Goal: Task Accomplishment & Management: Use online tool/utility

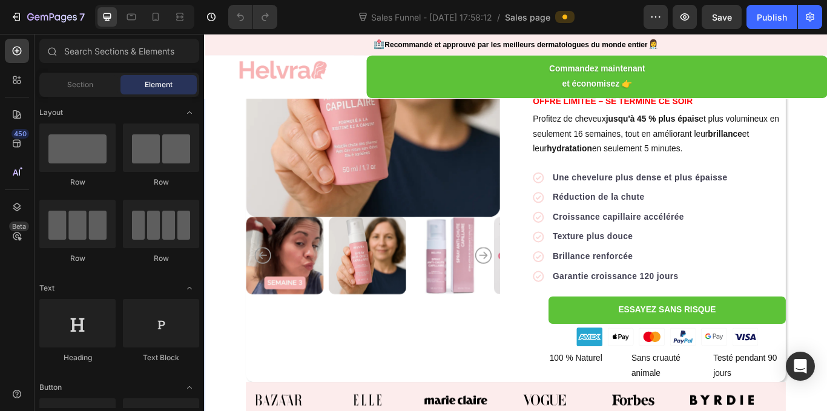
scroll to position [231, 0]
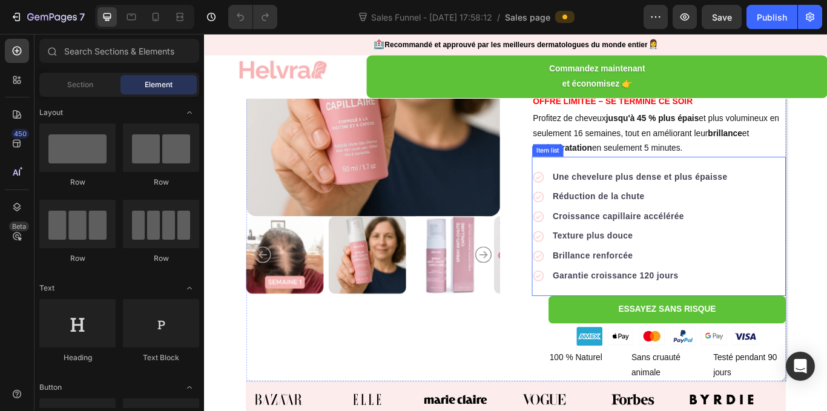
click at [826, 277] on div "Une chevelure plus dense et plus épaisse Réduction de la chute Croissance capil…" at bounding box center [734, 258] width 296 height 162
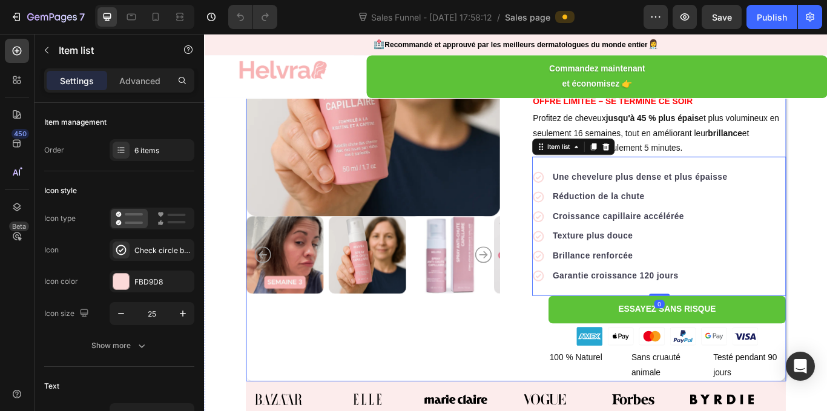
click at [567, 341] on div "Product Images Icon Icon Icon Icon Icon Icon List 122,000+ Happy Customers Text…" at bounding box center [567, 195] width 630 height 489
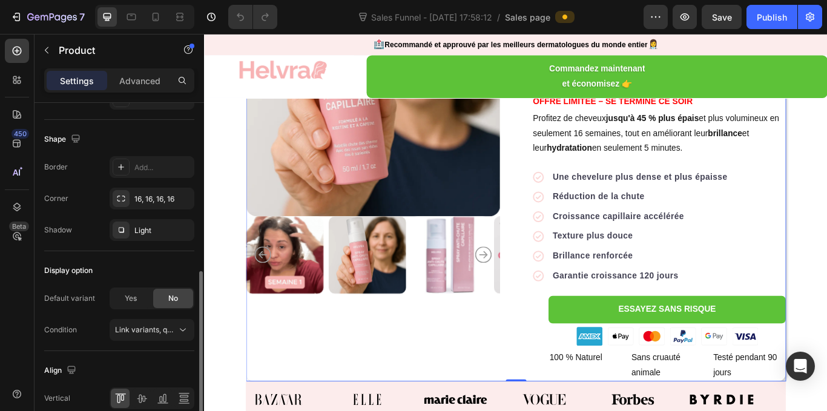
scroll to position [387, 0]
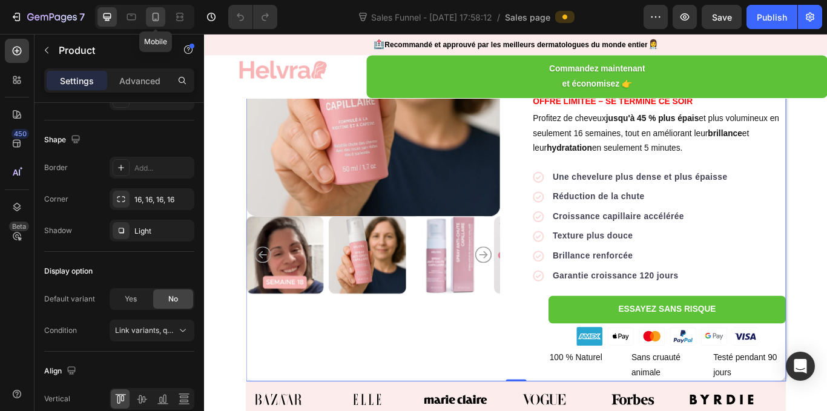
click at [153, 19] on icon at bounding box center [156, 17] width 7 height 8
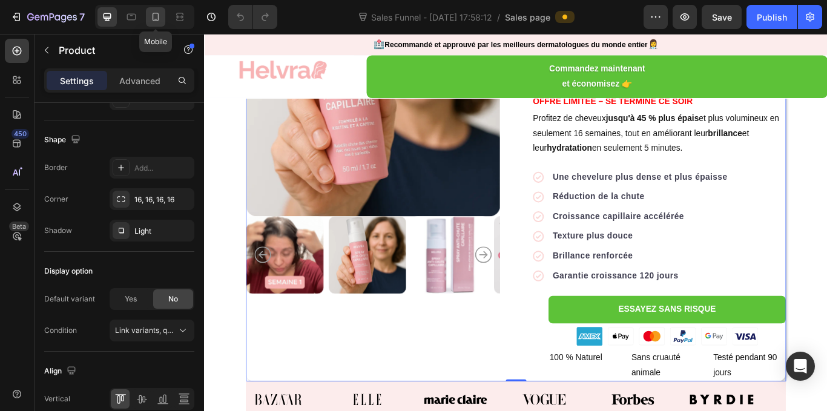
type input "0"
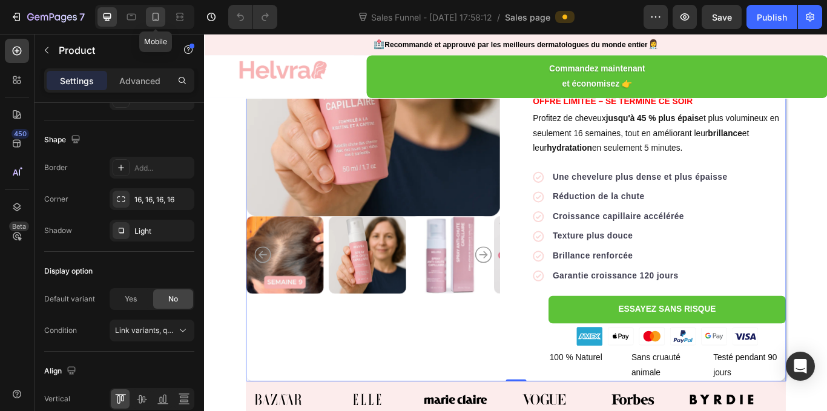
type input "0"
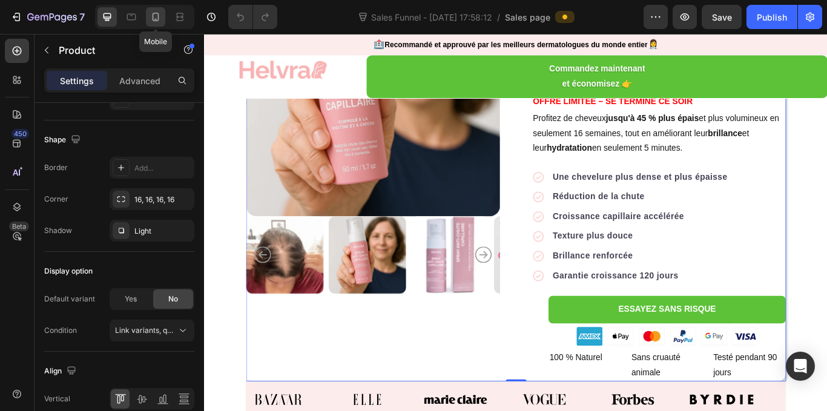
type input "100%"
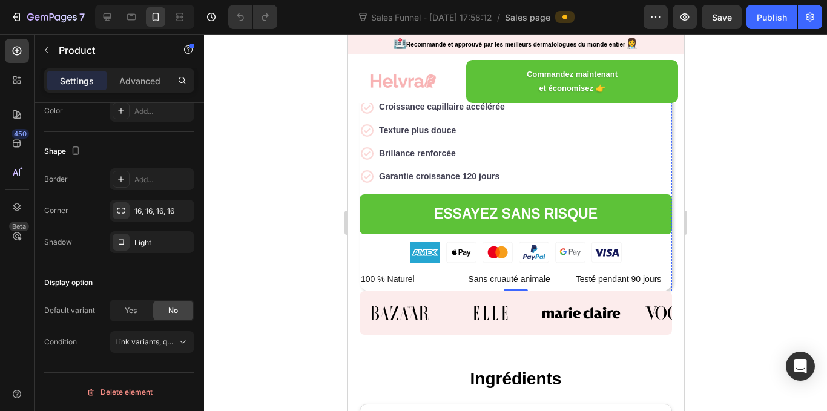
scroll to position [628, 0]
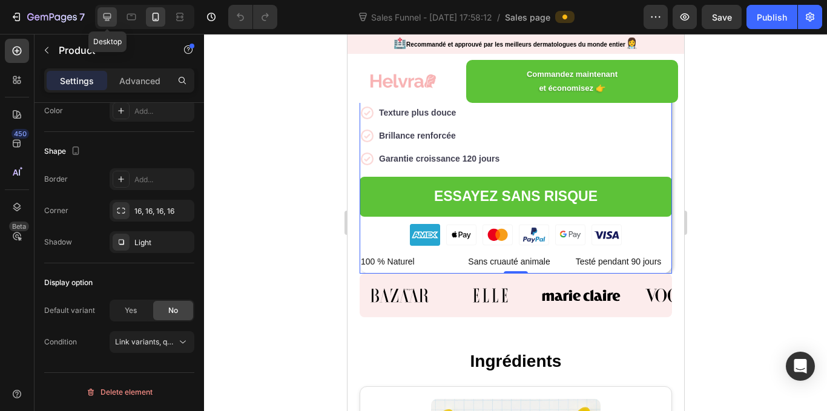
click at [111, 16] on icon at bounding box center [107, 17] width 12 height 12
type input "62"
type input "1200"
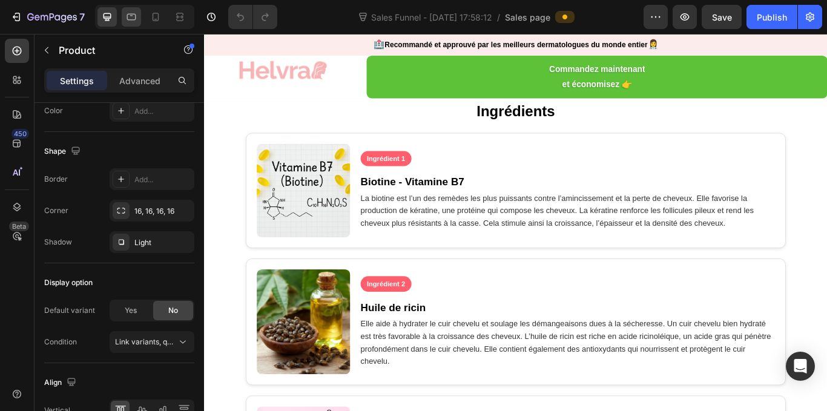
scroll to position [106, 0]
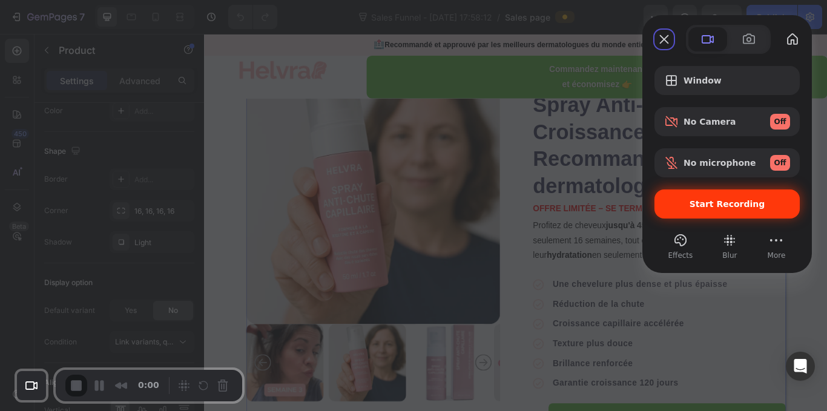
click at [724, 192] on div "Start Recording" at bounding box center [726, 204] width 145 height 29
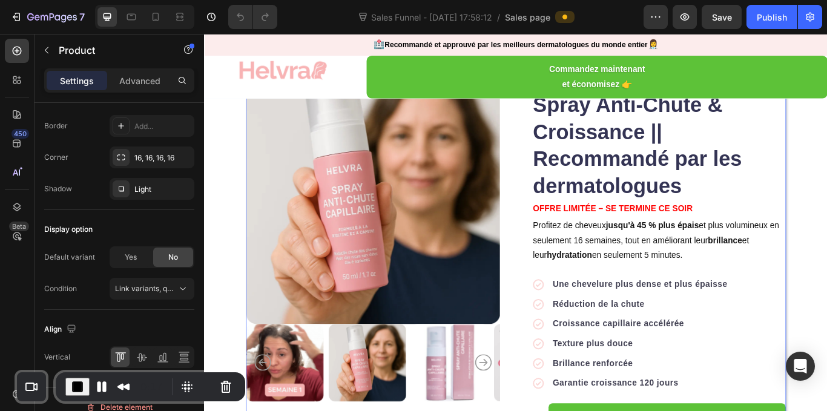
scroll to position [0, 0]
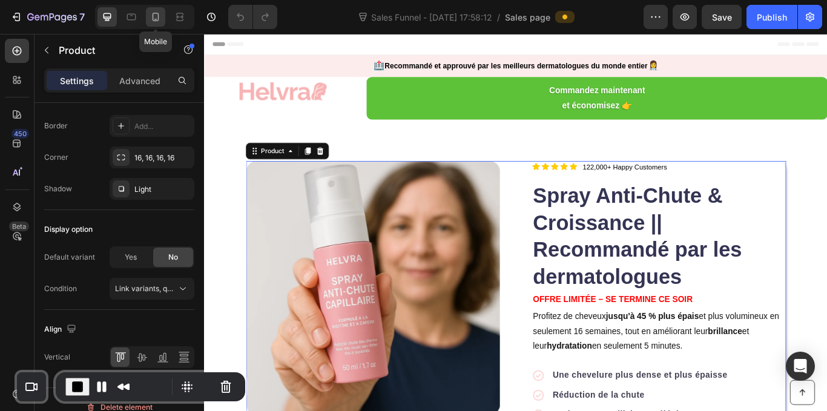
click at [157, 14] on icon at bounding box center [156, 17] width 12 height 12
type input "0"
type input "100%"
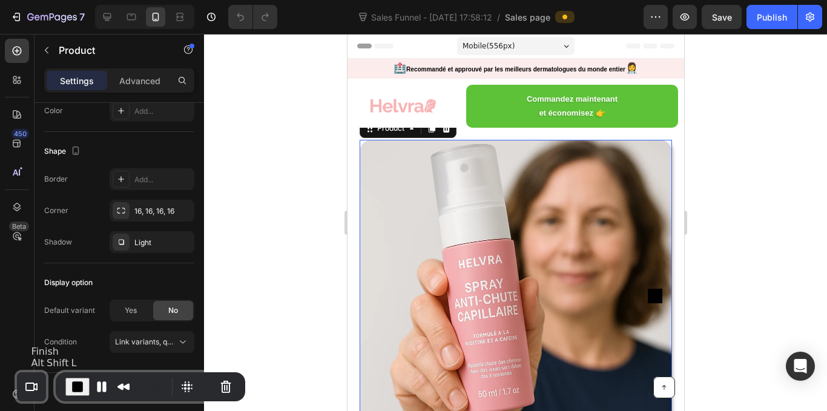
click at [75, 386] on span "End Recording" at bounding box center [77, 387] width 15 height 15
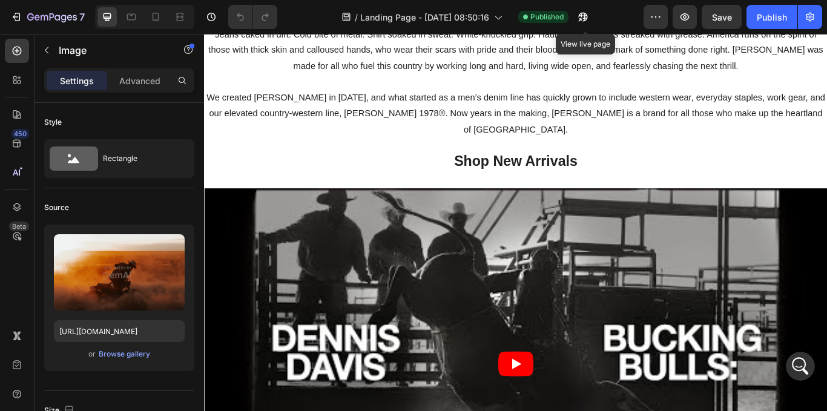
scroll to position [635, 0]
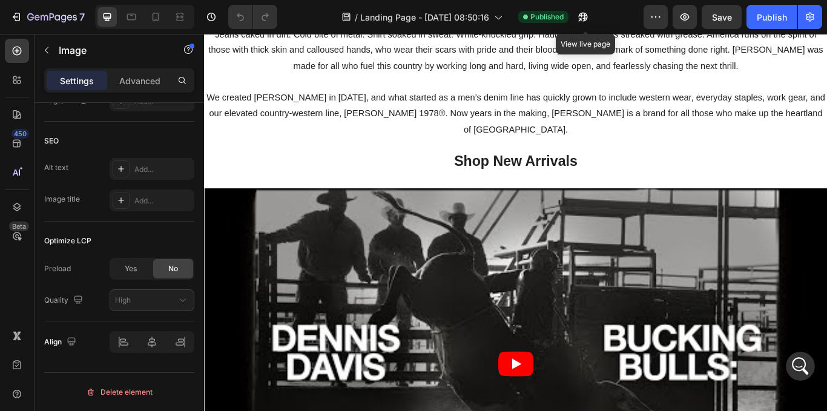
click at [576, 17] on button "button" at bounding box center [583, 17] width 24 height 24
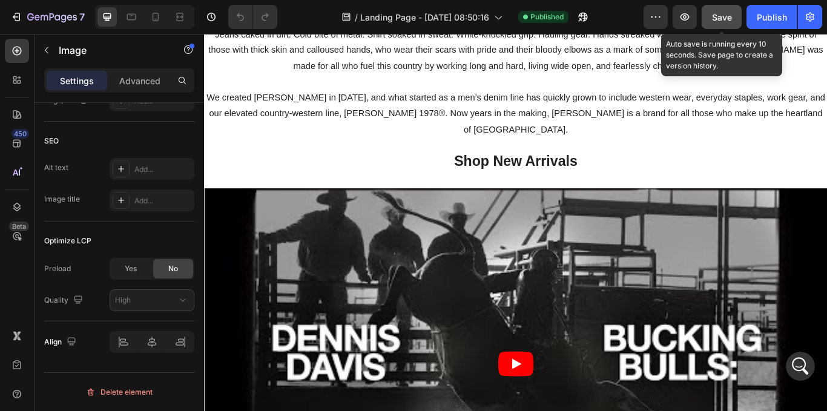
drag, startPoint x: 734, startPoint y: 18, endPoint x: 742, endPoint y: 18, distance: 7.9
click at [733, 18] on button "Save" at bounding box center [722, 17] width 40 height 24
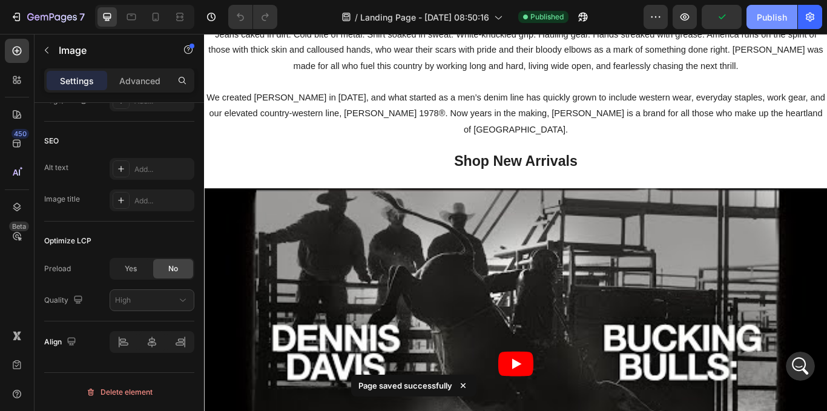
click at [765, 18] on div "Publish" at bounding box center [772, 17] width 30 height 13
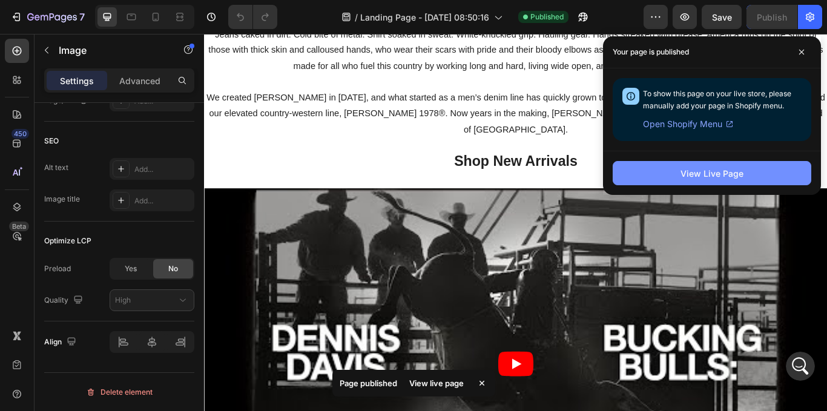
click at [697, 169] on div "View Live Page" at bounding box center [712, 173] width 63 height 13
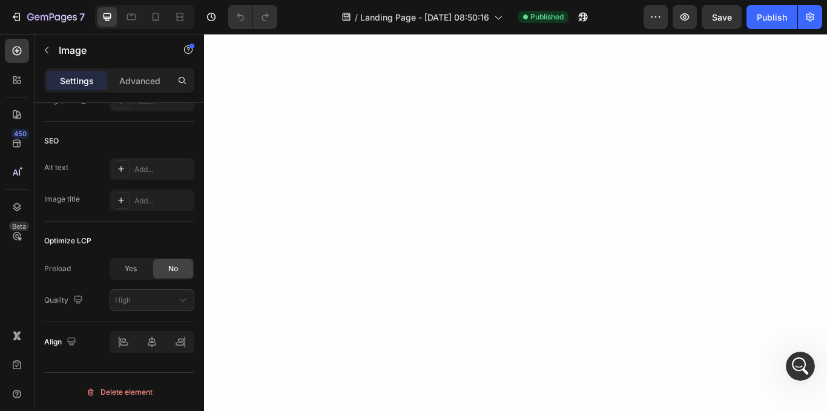
scroll to position [1073, 0]
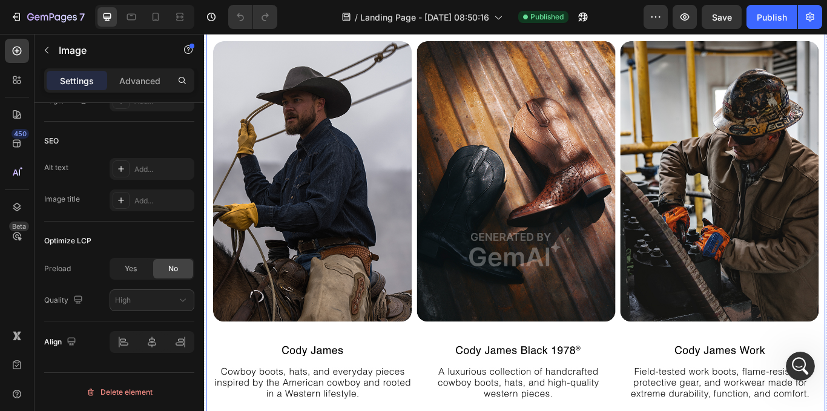
click at [616, 120] on img at bounding box center [567, 285] width 722 height 541
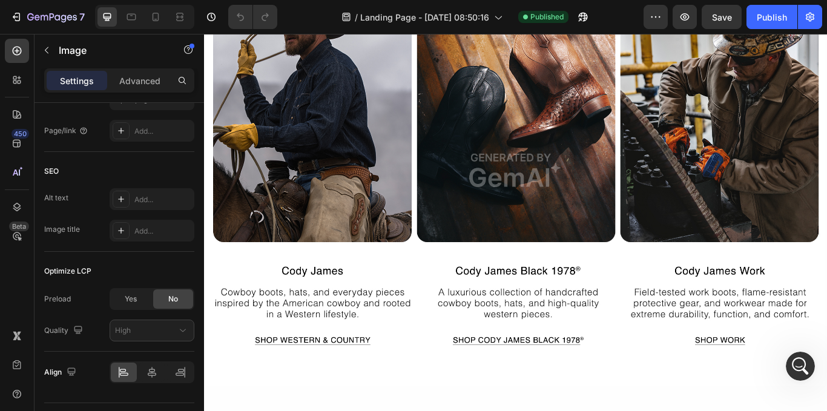
scroll to position [1033, 0]
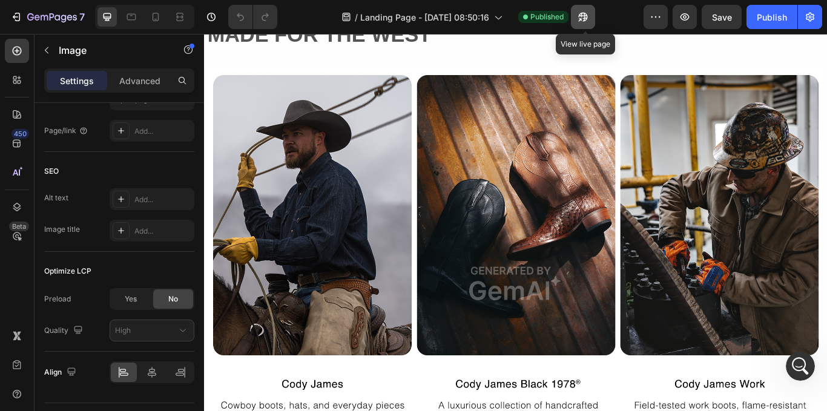
click at [582, 18] on icon "button" at bounding box center [580, 19] width 3 height 3
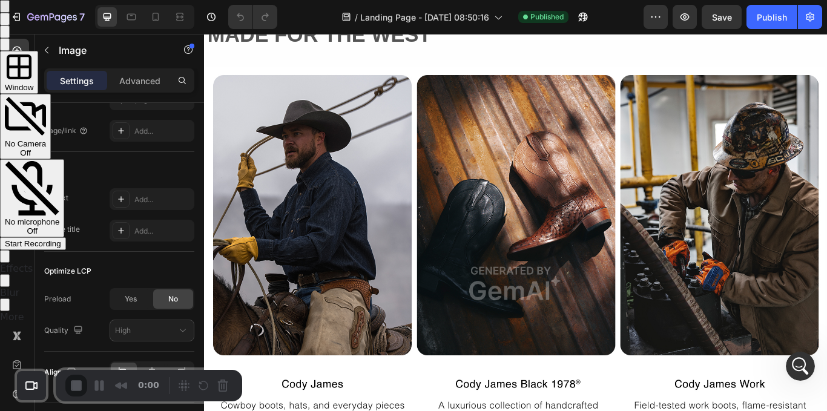
click at [61, 239] on span "Start Recording" at bounding box center [33, 243] width 56 height 9
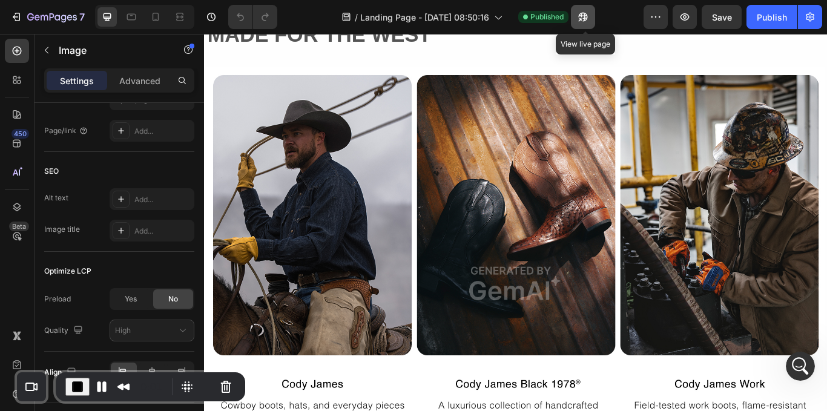
click at [582, 18] on icon "button" at bounding box center [580, 19] width 3 height 3
